Goal: Book appointment/travel/reservation

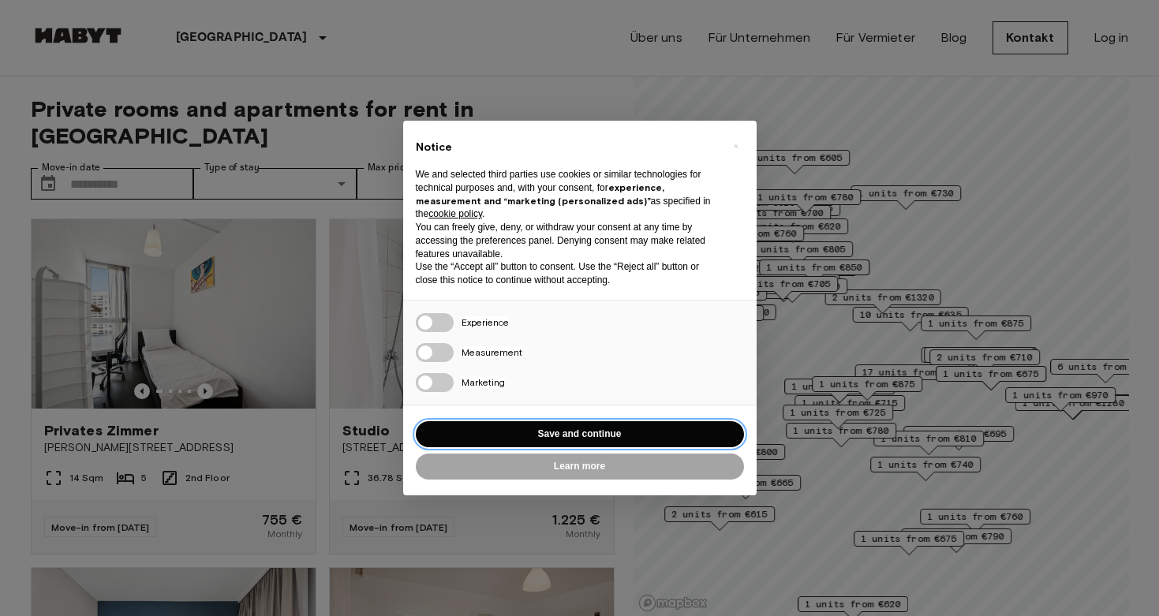
click at [622, 427] on button "Save and continue" at bounding box center [580, 434] width 328 height 26
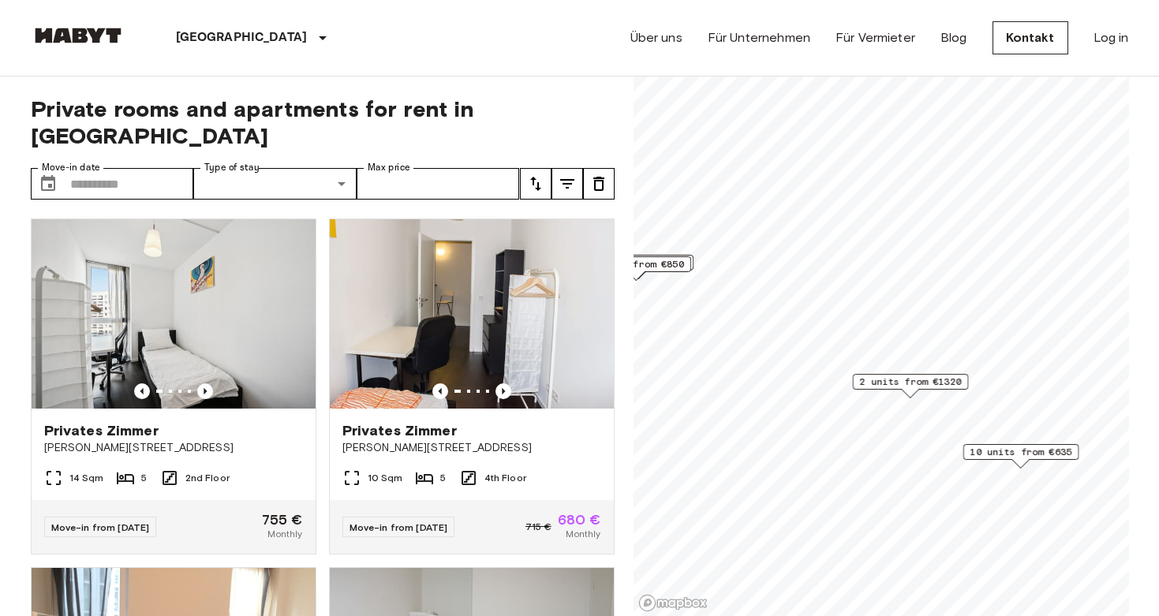
click at [954, 383] on span "2 units from €1320" at bounding box center [910, 382] width 102 height 14
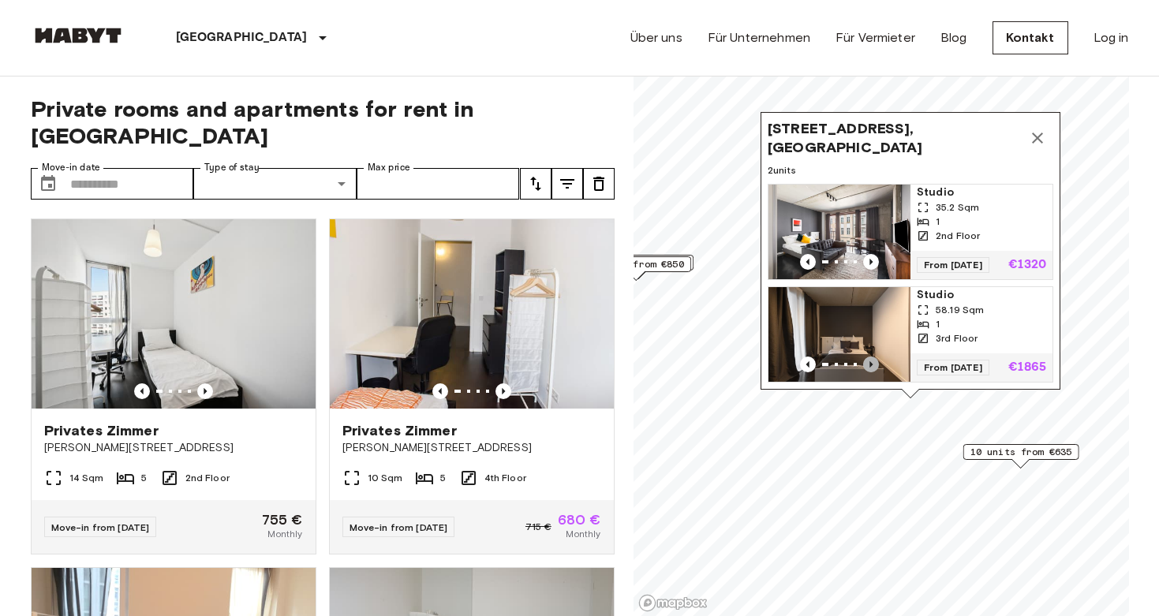
click at [873, 363] on icon "Previous image" at bounding box center [871, 365] width 16 height 16
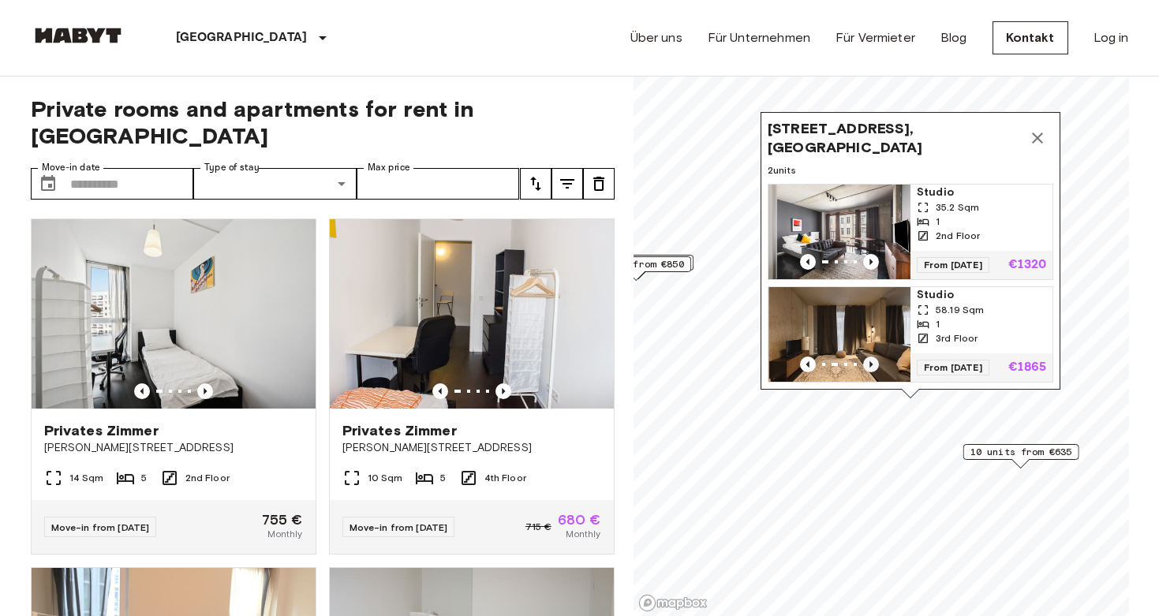
click at [873, 363] on icon "Previous image" at bounding box center [871, 365] width 16 height 16
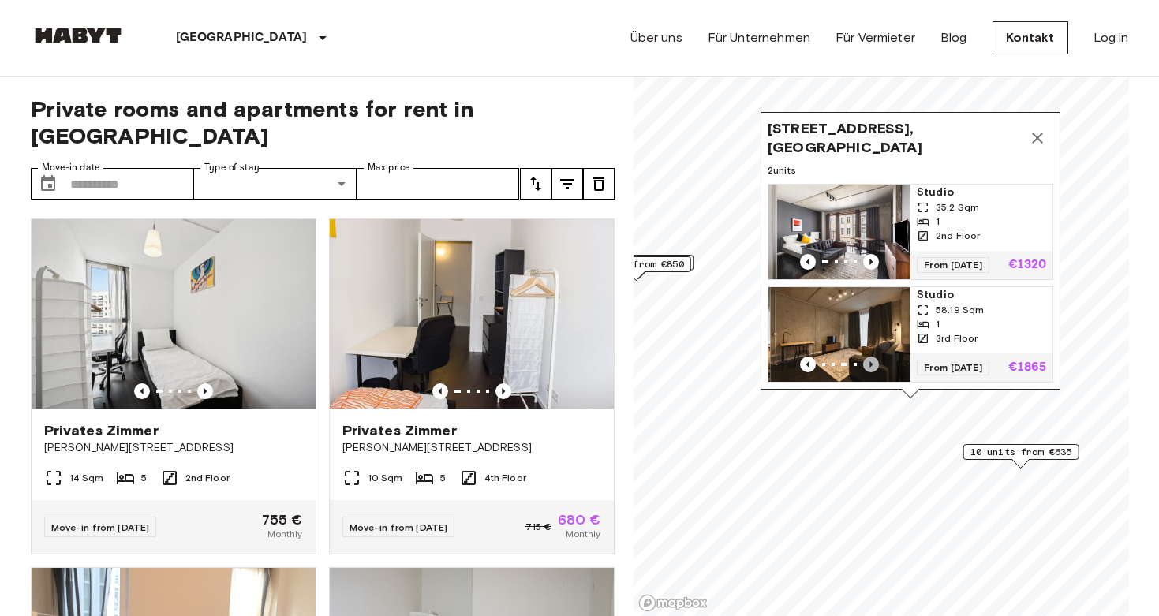
click at [873, 363] on icon "Previous image" at bounding box center [871, 365] width 16 height 16
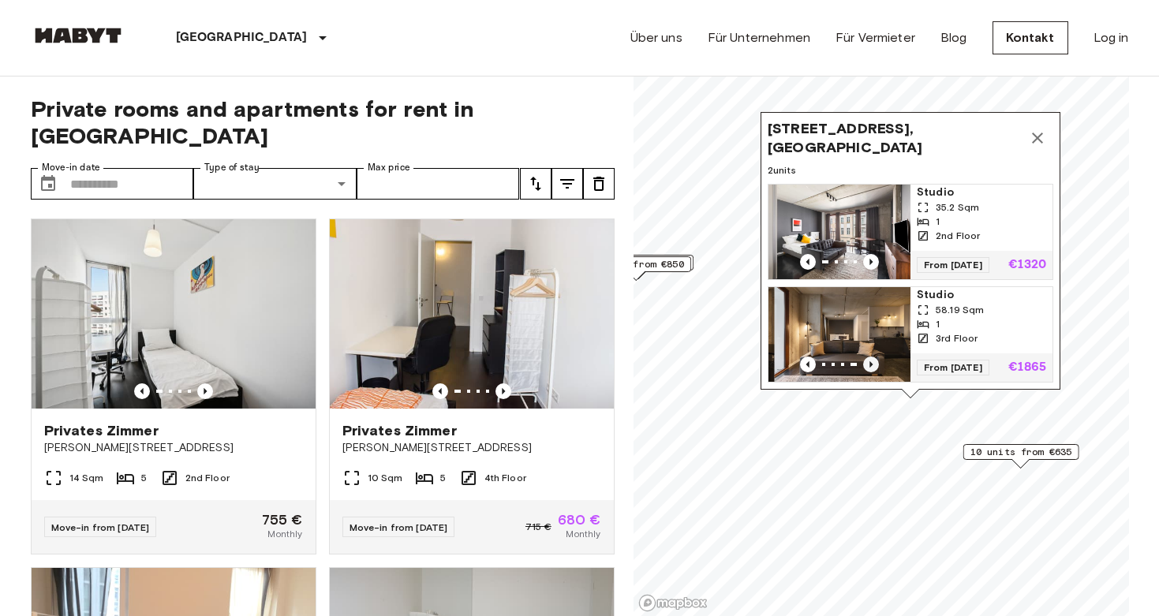
click at [873, 363] on icon "Previous image" at bounding box center [871, 365] width 16 height 16
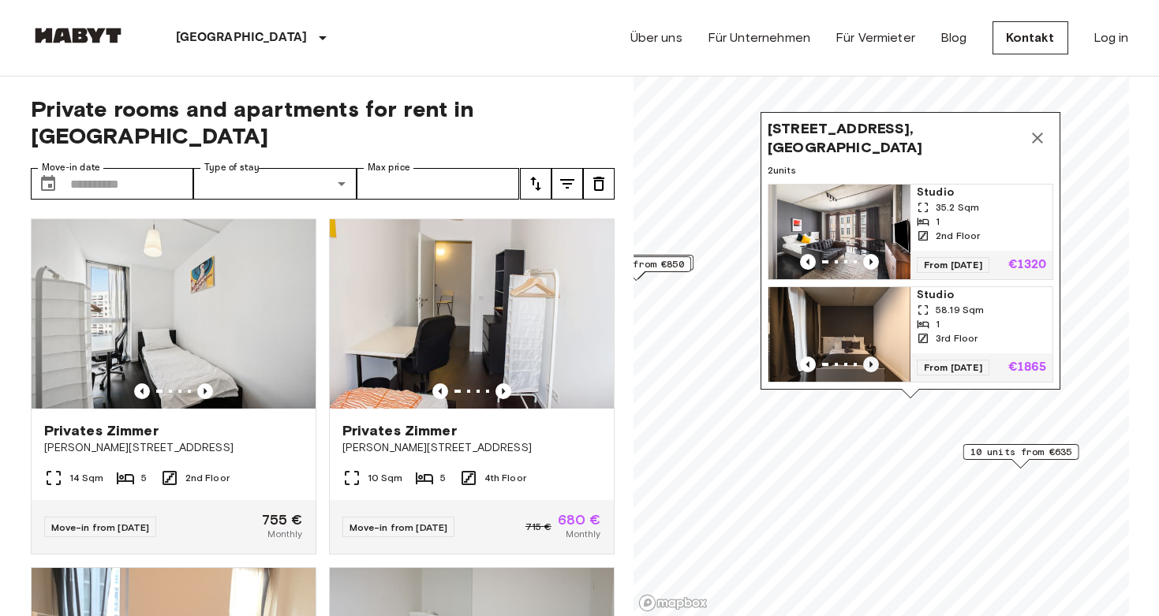
click at [873, 363] on icon "Previous image" at bounding box center [871, 365] width 16 height 16
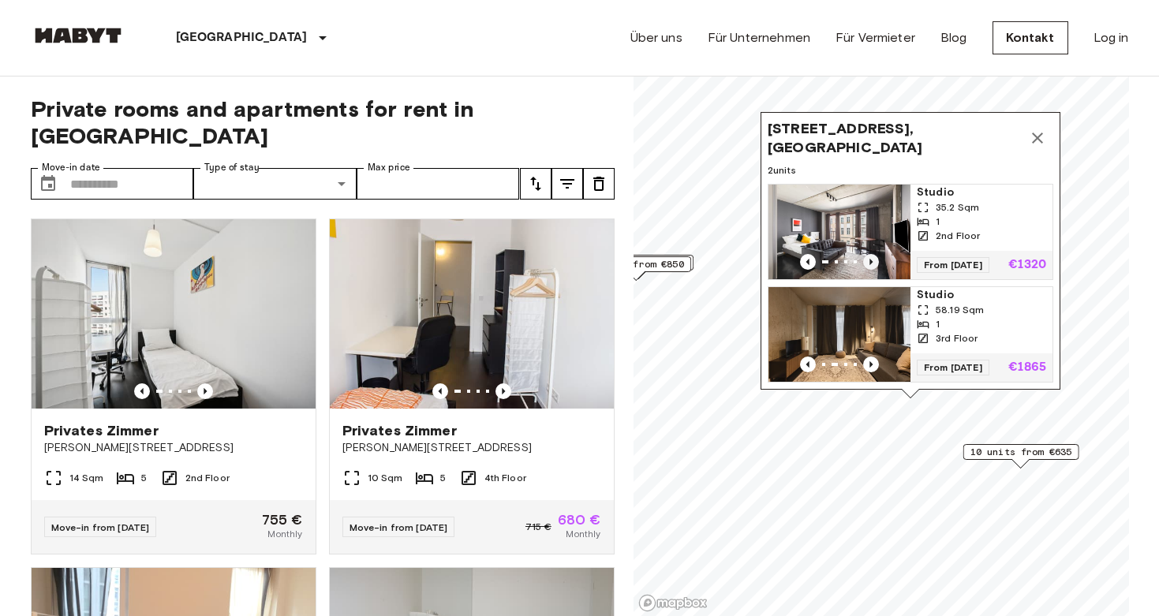
click at [869, 260] on icon "Previous image" at bounding box center [871, 262] width 16 height 16
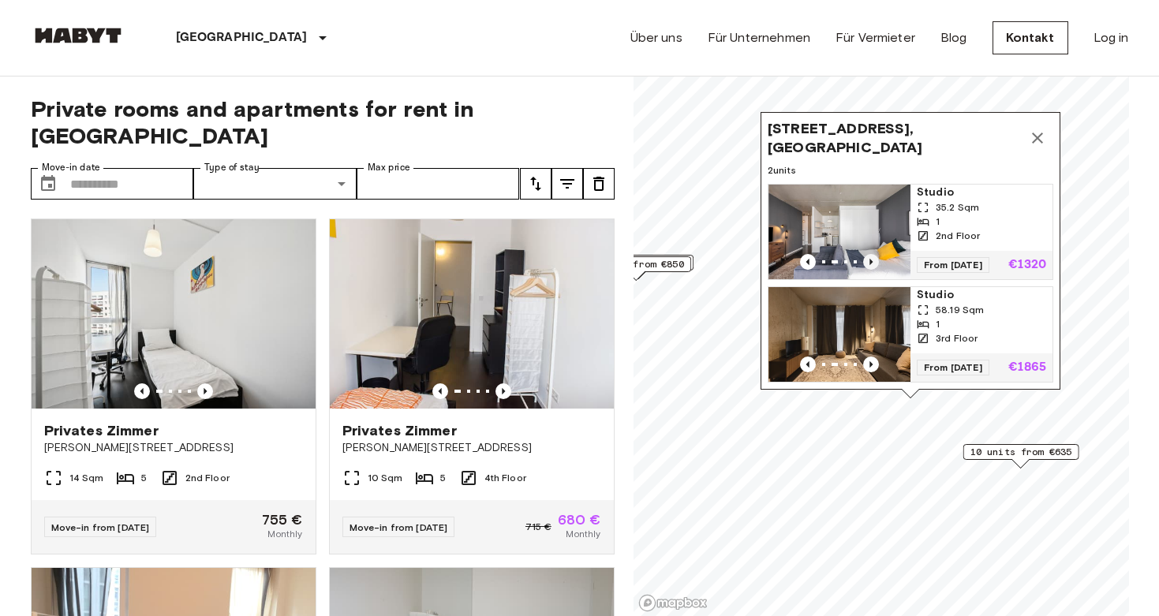
click at [869, 260] on icon "Previous image" at bounding box center [871, 262] width 16 height 16
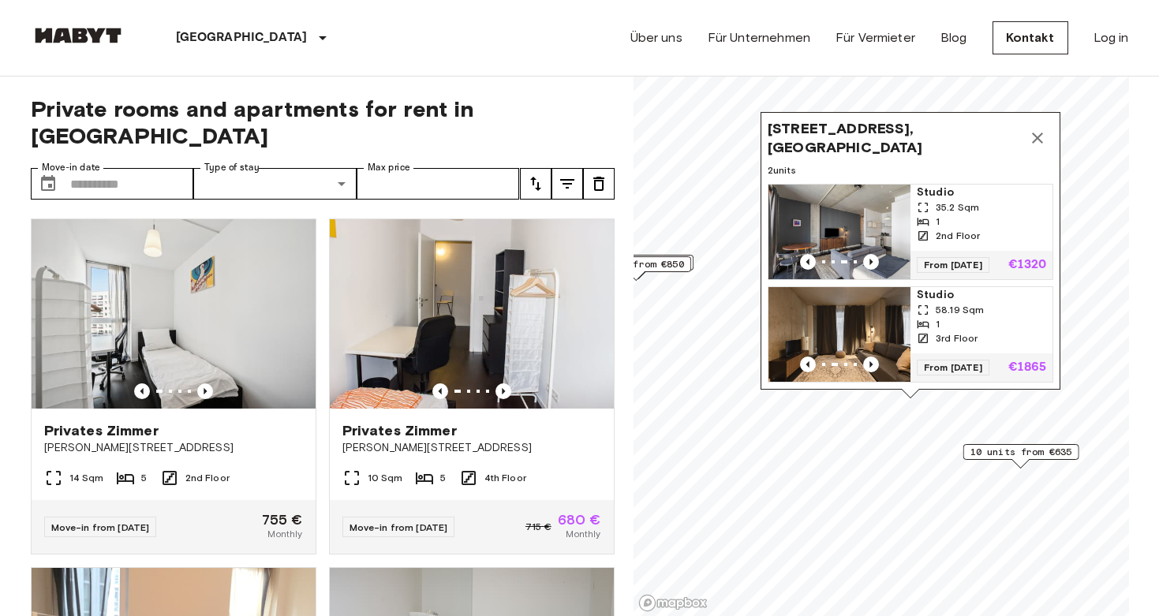
click at [944, 182] on div "Linienstraße 214, 10119 Berlin, GER 2 units Studio 35.2 Sqm 1 2nd Floor From 04…" at bounding box center [911, 251] width 300 height 278
click at [851, 341] on img "Map marker" at bounding box center [840, 334] width 142 height 95
click at [880, 222] on img "Map marker" at bounding box center [840, 232] width 142 height 95
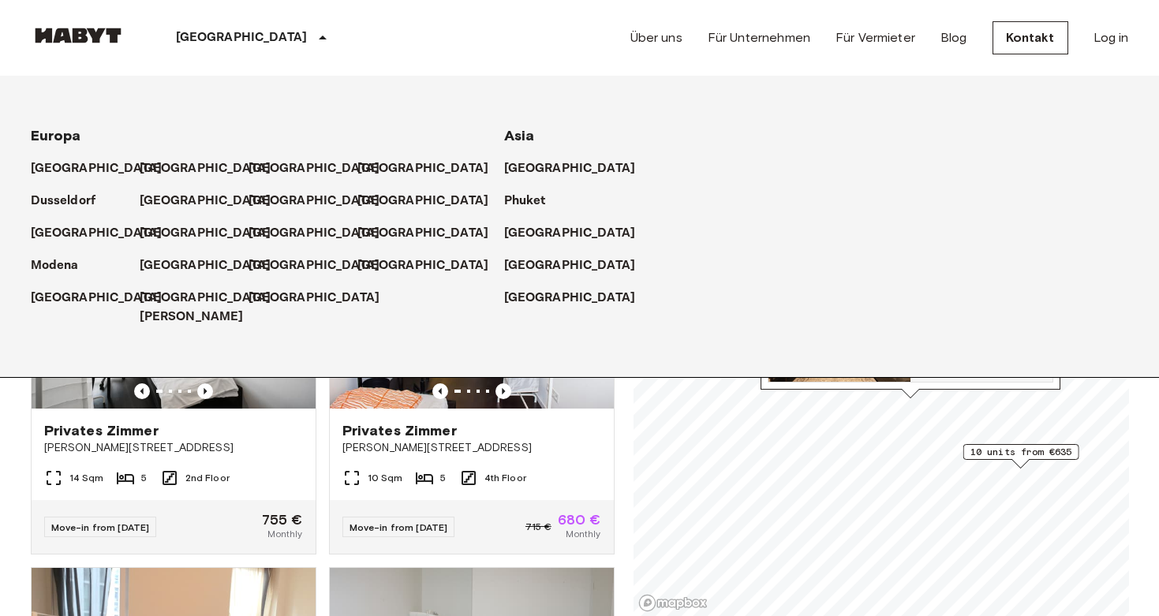
click at [313, 43] on icon at bounding box center [322, 37] width 19 height 19
click at [372, 204] on p "[GEOGRAPHIC_DATA]" at bounding box center [427, 201] width 132 height 19
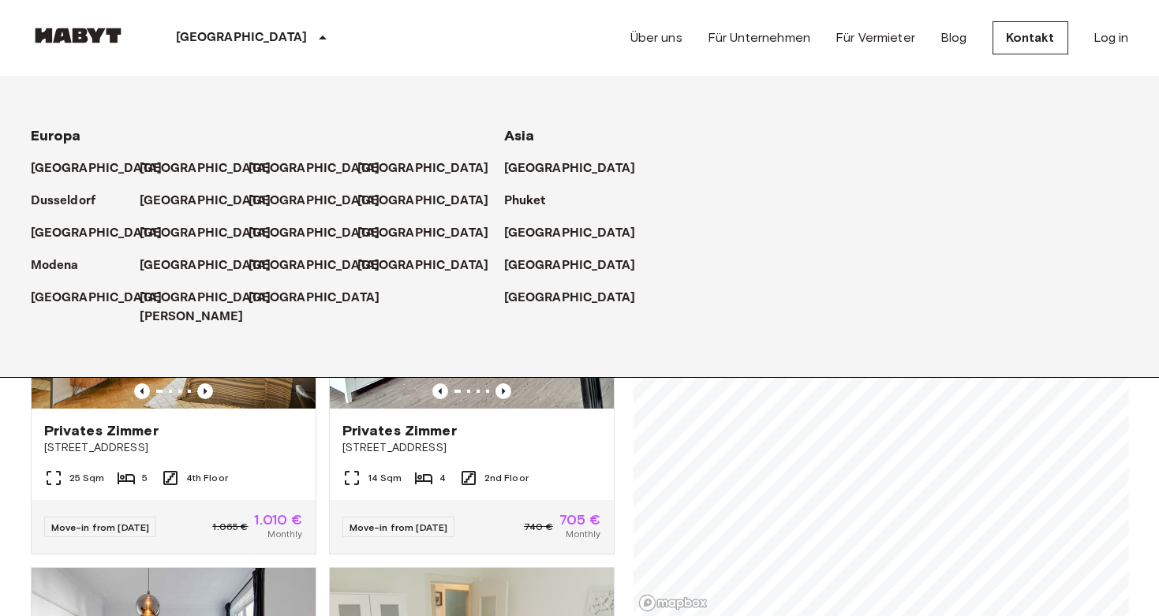
click at [461, 36] on div "Hamburg Europa Amsterdam Berlin Brüssel Köln Dusseldorf Frankfurt Graz Hamburg …" at bounding box center [580, 38] width 1098 height 76
click at [390, 199] on p "[GEOGRAPHIC_DATA]" at bounding box center [427, 201] width 132 height 19
click at [495, 197] on icon at bounding box center [501, 201] width 13 height 13
click at [138, 431] on div "Privates Zimmer Klosterallee 67" at bounding box center [174, 439] width 284 height 60
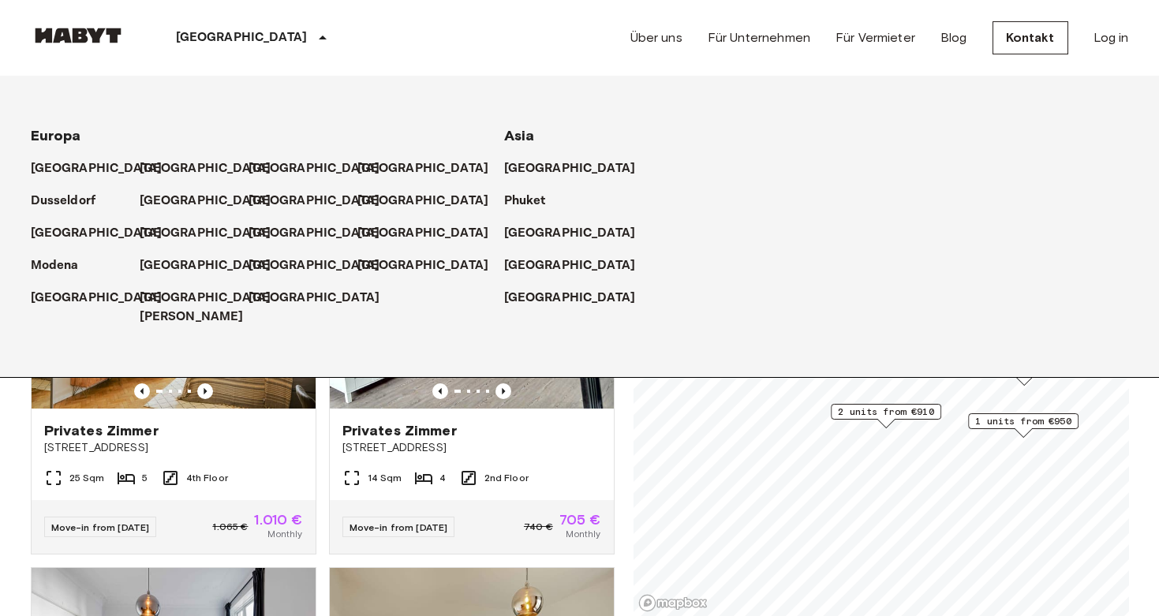
click at [894, 417] on span "2 units from €910" at bounding box center [886, 412] width 96 height 14
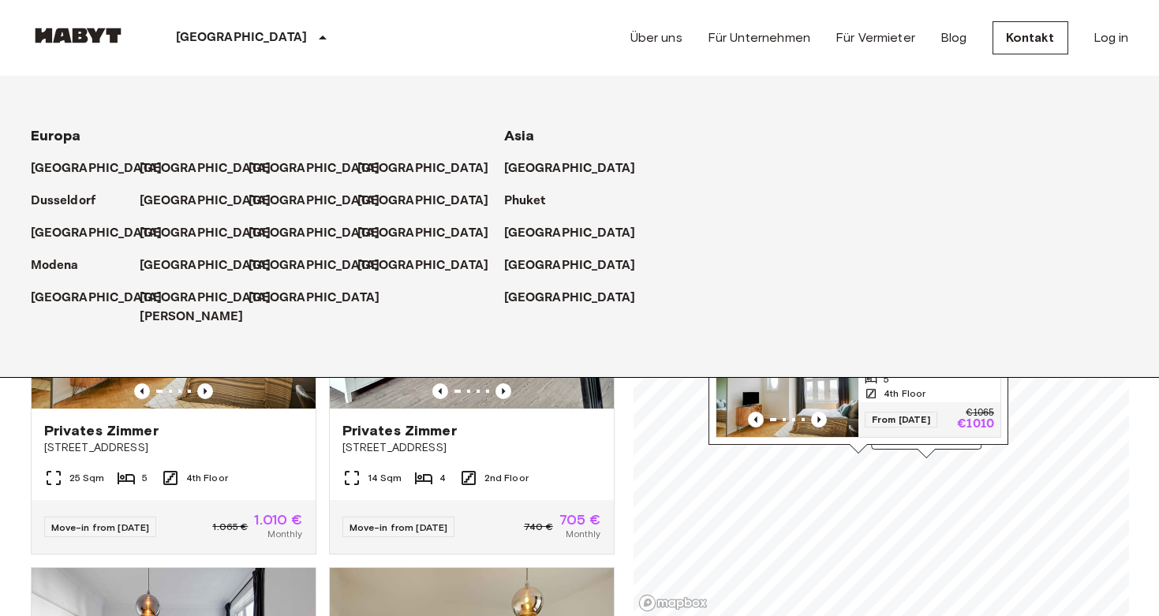
click at [795, 313] on div "Europa Amsterdam Berlin Brüssel Köln Dusseldorf Frankfurt Graz Hamburg Leipzig …" at bounding box center [561, 226] width 1136 height 301
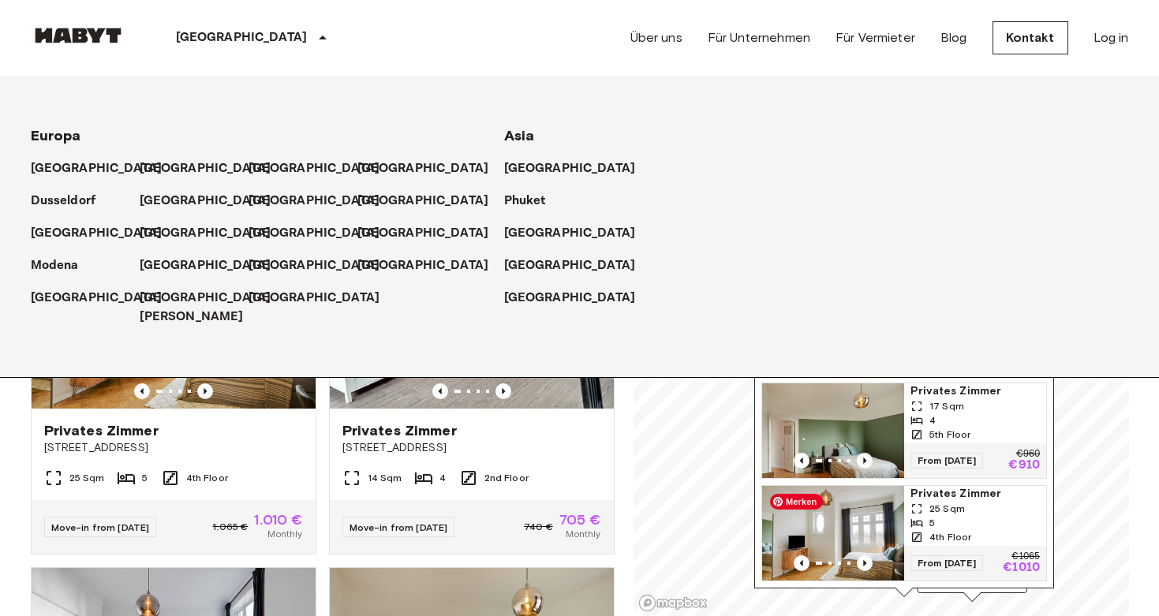
click at [855, 524] on img "Map marker" at bounding box center [833, 533] width 142 height 95
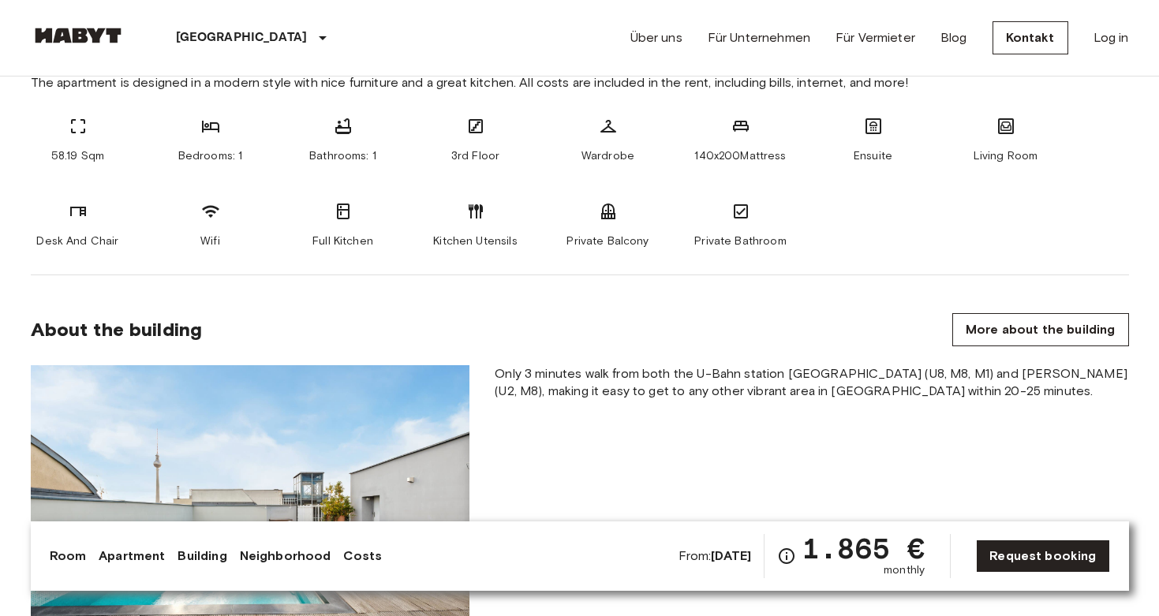
scroll to position [642, 0]
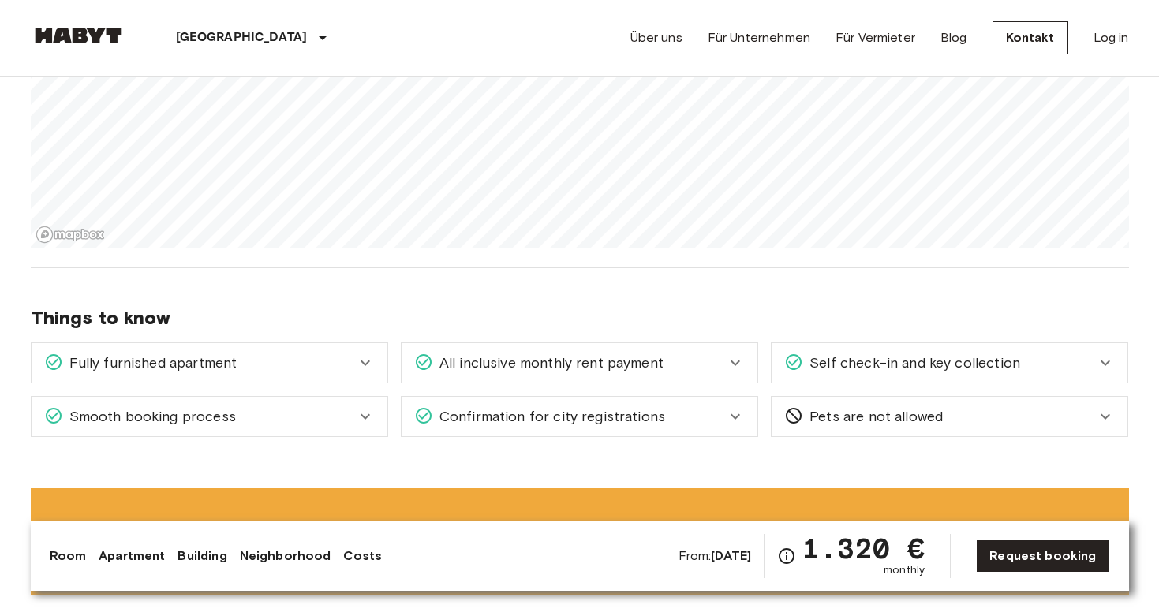
scroll to position [1445, 0]
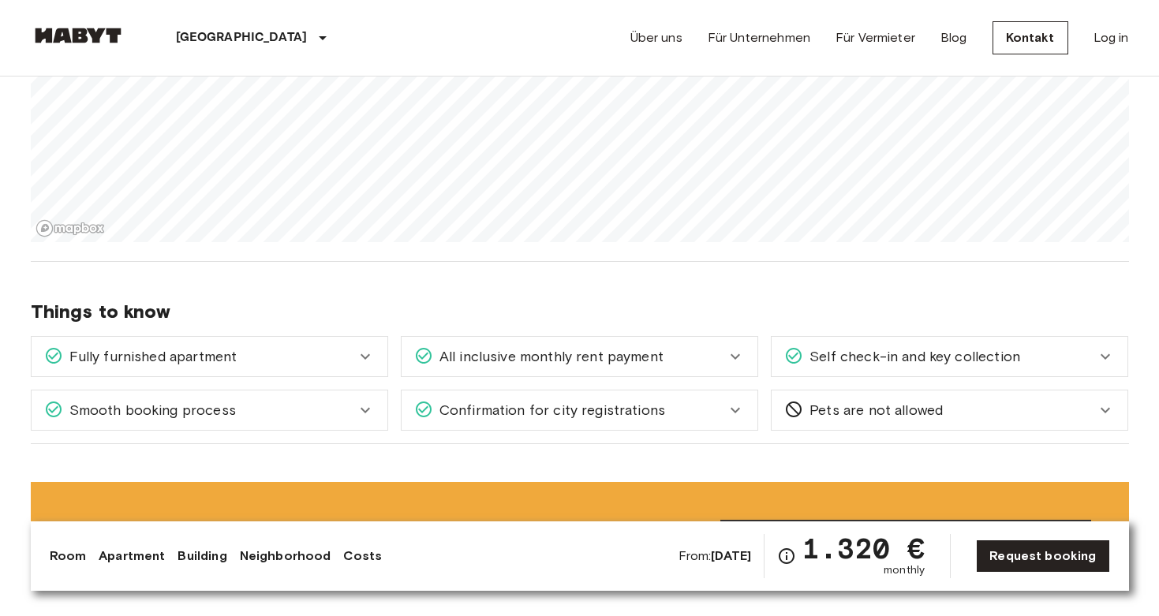
click at [743, 352] on icon at bounding box center [735, 356] width 19 height 19
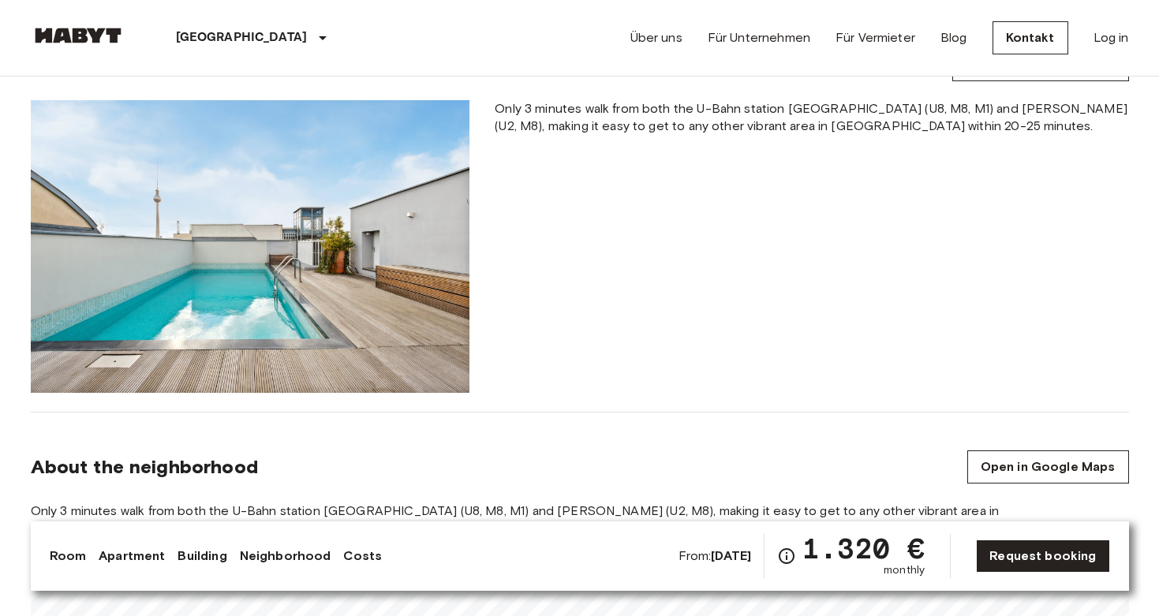
scroll to position [0, 0]
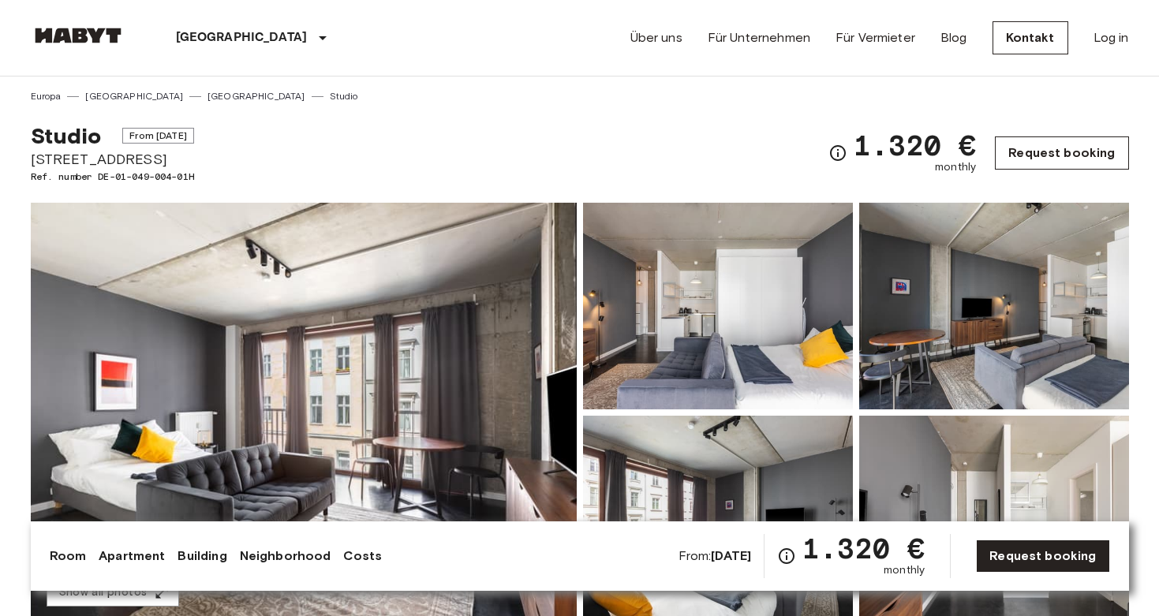
click at [1050, 158] on link "Request booking" at bounding box center [1061, 153] width 133 height 33
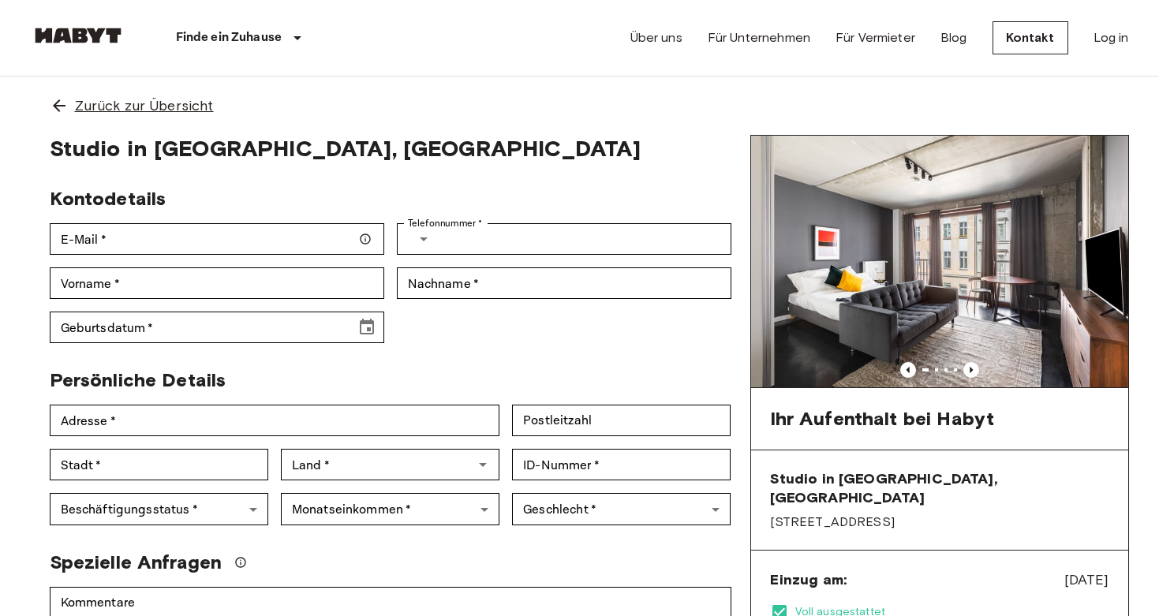
click at [110, 107] on span "Zurück zur Übersicht" at bounding box center [144, 105] width 139 height 21
